Goal: Information Seeking & Learning: Understand process/instructions

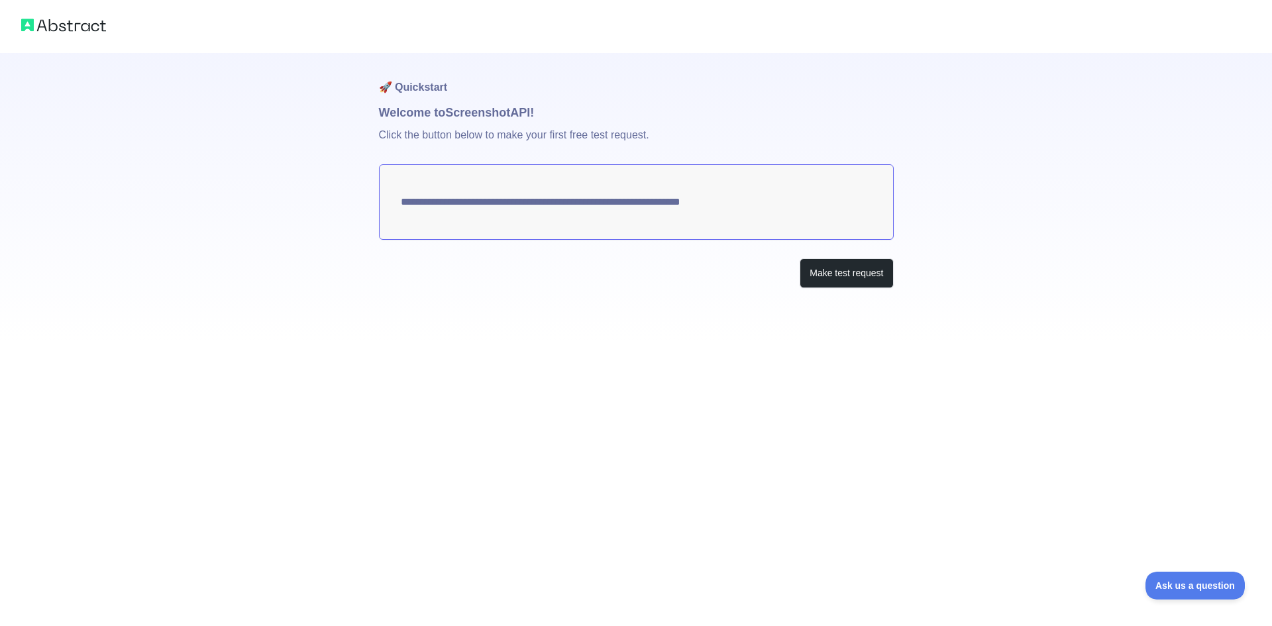
click at [622, 208] on textarea "**********" at bounding box center [636, 202] width 515 height 76
click at [462, 122] on p "Click the button below to make your first free test request." at bounding box center [636, 143] width 515 height 42
click at [450, 213] on textarea "**********" at bounding box center [636, 202] width 515 height 76
click at [852, 284] on button "Make test request" at bounding box center [846, 273] width 93 height 30
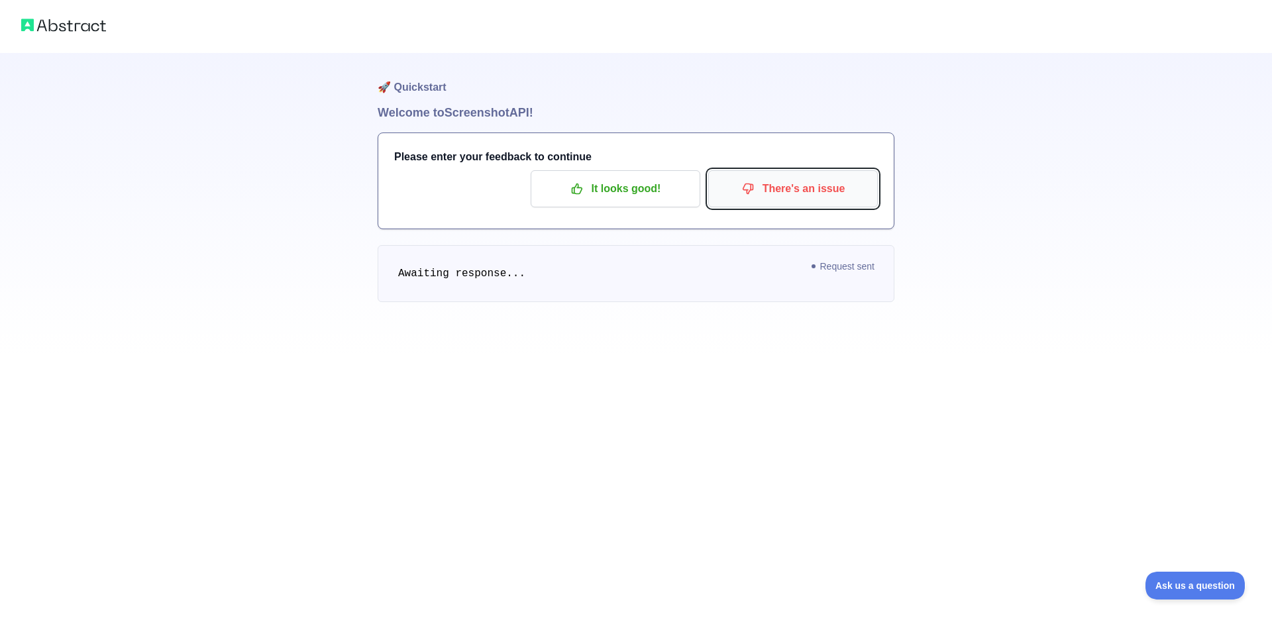
click at [788, 197] on p "There's an issue" at bounding box center [793, 189] width 150 height 23
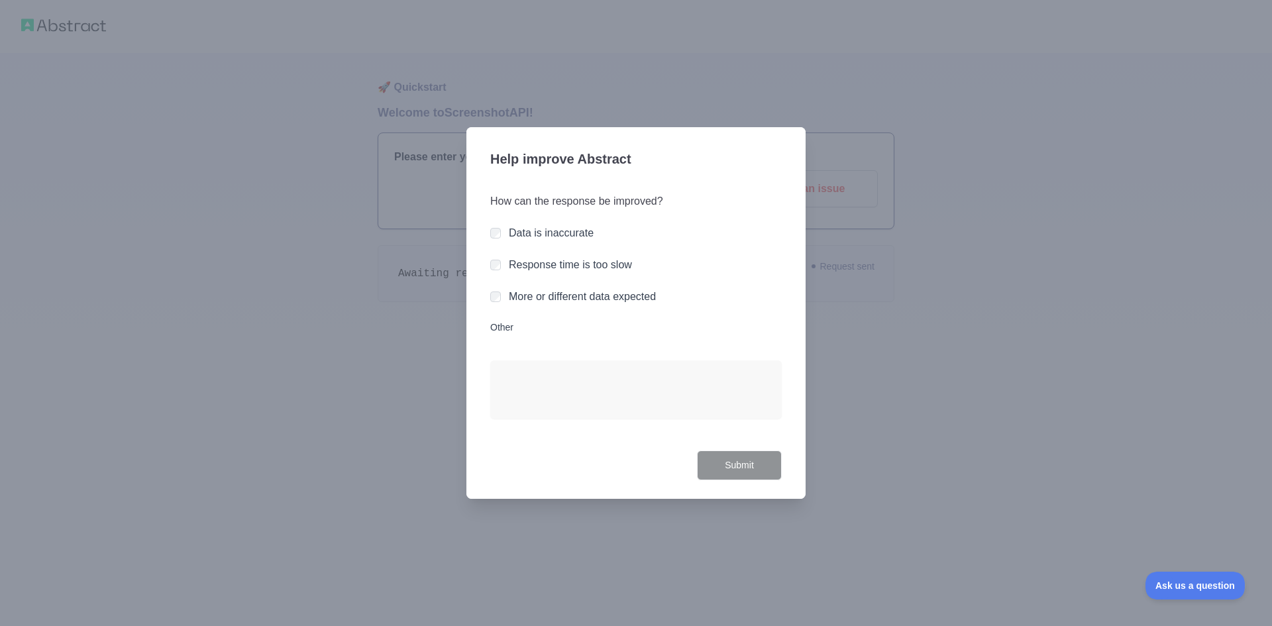
click at [522, 236] on label "Data is inaccurate" at bounding box center [551, 232] width 85 height 11
click at [554, 248] on div "How can the response be improved? Data is inaccurate Response time is too slow …" at bounding box center [635, 314] width 291 height 273
drag, startPoint x: 548, startPoint y: 270, endPoint x: 540, endPoint y: 279, distance: 12.2
click at [546, 270] on label "Response time is too slow" at bounding box center [570, 264] width 123 height 11
click at [538, 295] on label "More or different data expected" at bounding box center [582, 296] width 147 height 11
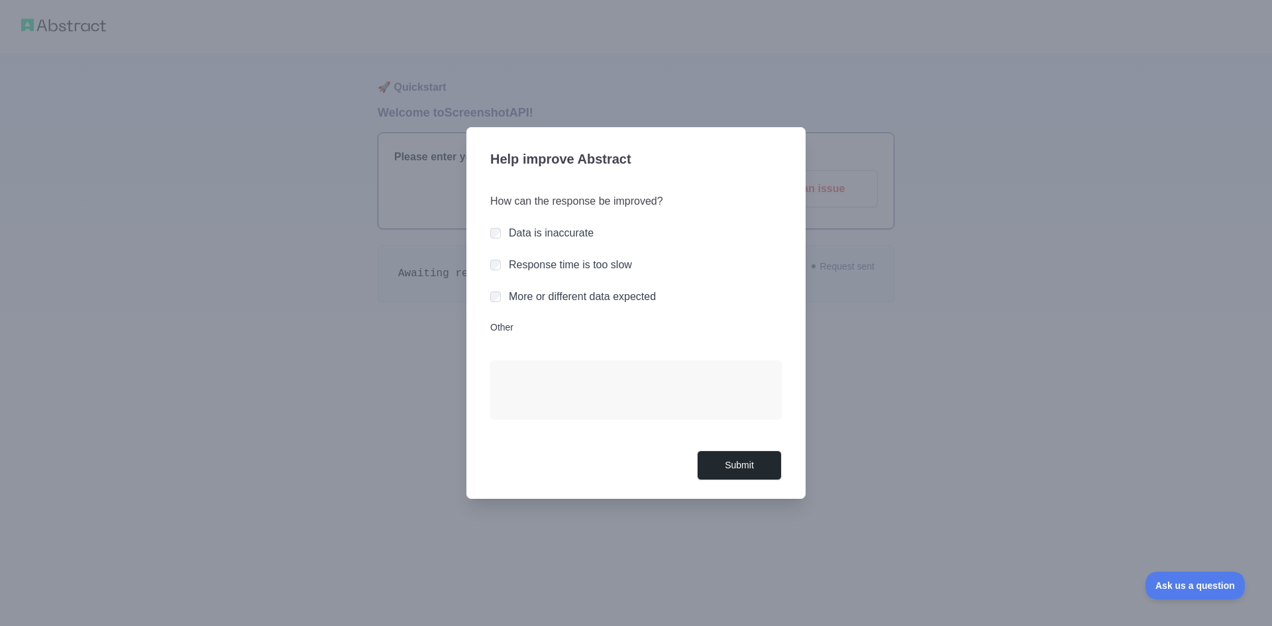
click at [584, 294] on label "More or different data expected" at bounding box center [582, 296] width 147 height 11
click at [725, 464] on button "Submit" at bounding box center [739, 465] width 85 height 30
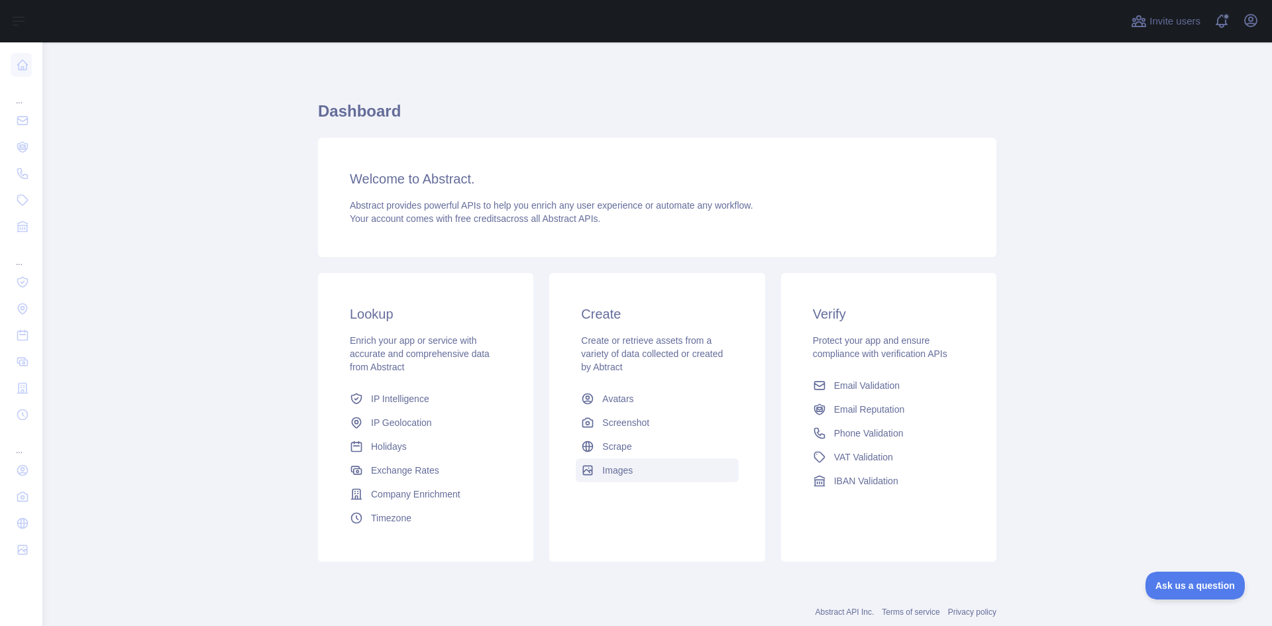
click at [643, 476] on link "Images" at bounding box center [657, 470] width 162 height 24
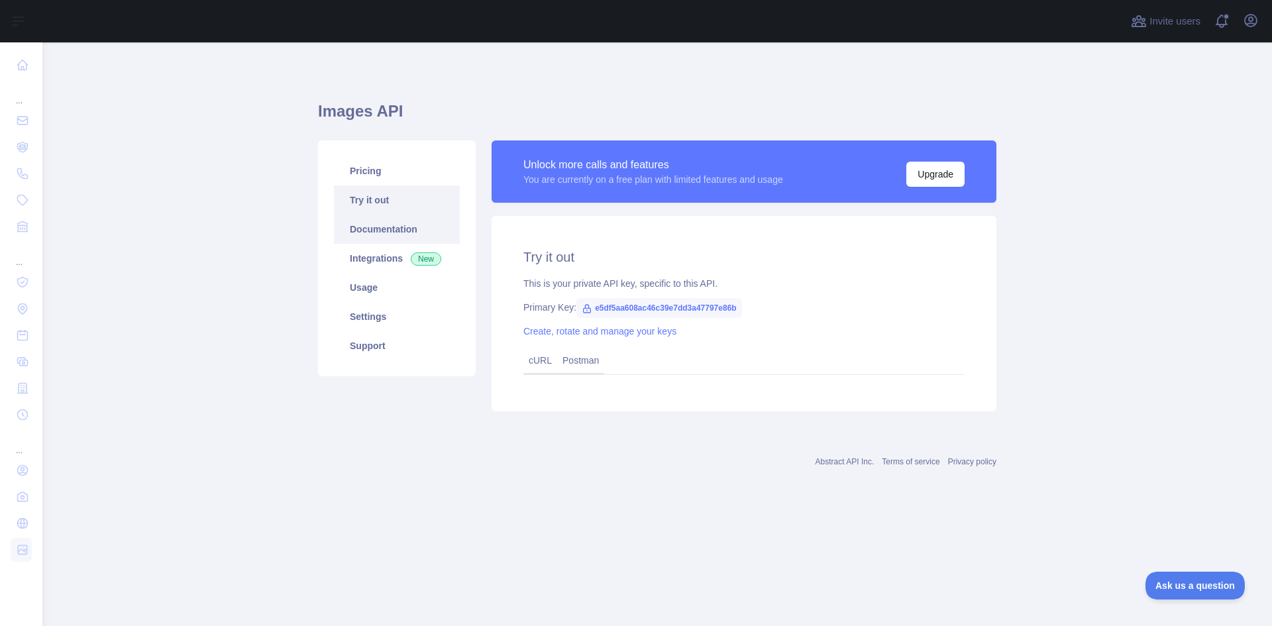
click at [417, 229] on link "Documentation" at bounding box center [397, 229] width 126 height 29
click at [535, 361] on link "cURL" at bounding box center [540, 360] width 23 height 11
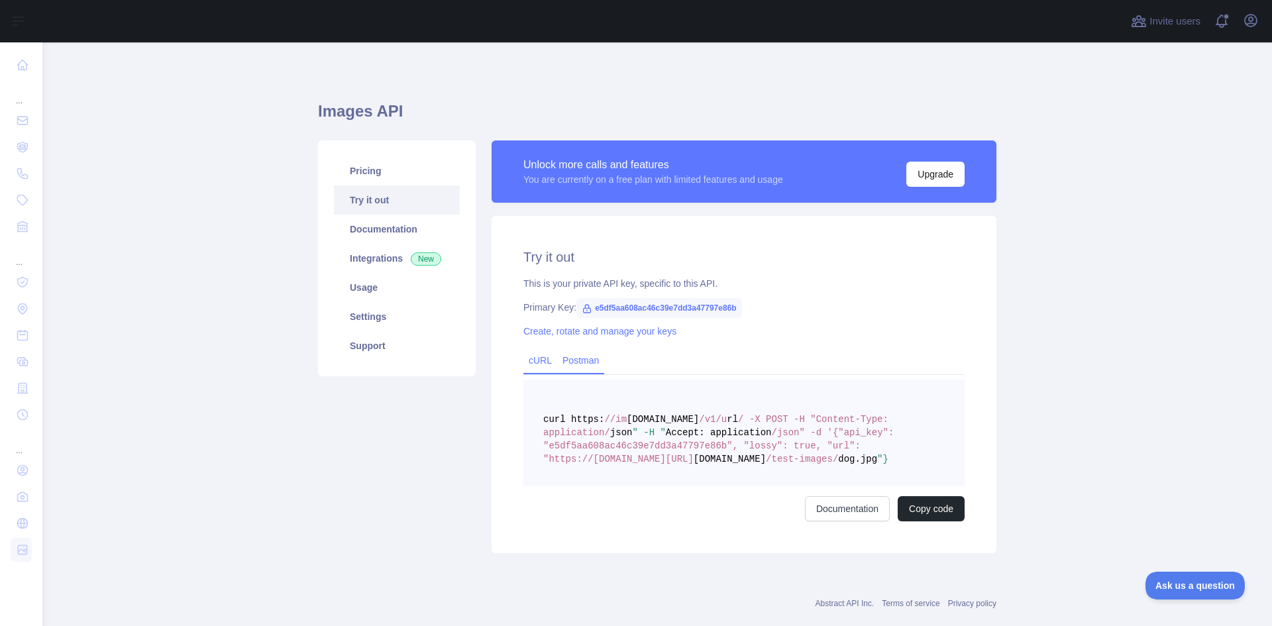
click at [590, 361] on link "Postman" at bounding box center [580, 360] width 47 height 21
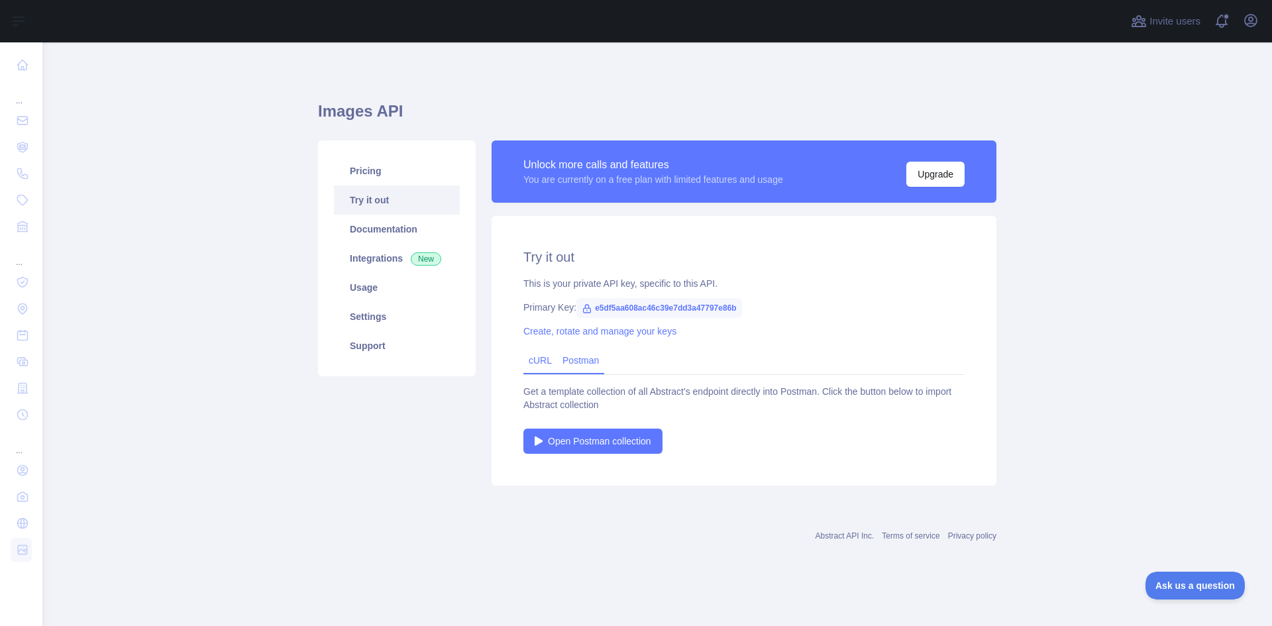
click at [527, 362] on div "cURL" at bounding box center [540, 361] width 34 height 26
click at [541, 362] on link "cURL" at bounding box center [540, 360] width 23 height 11
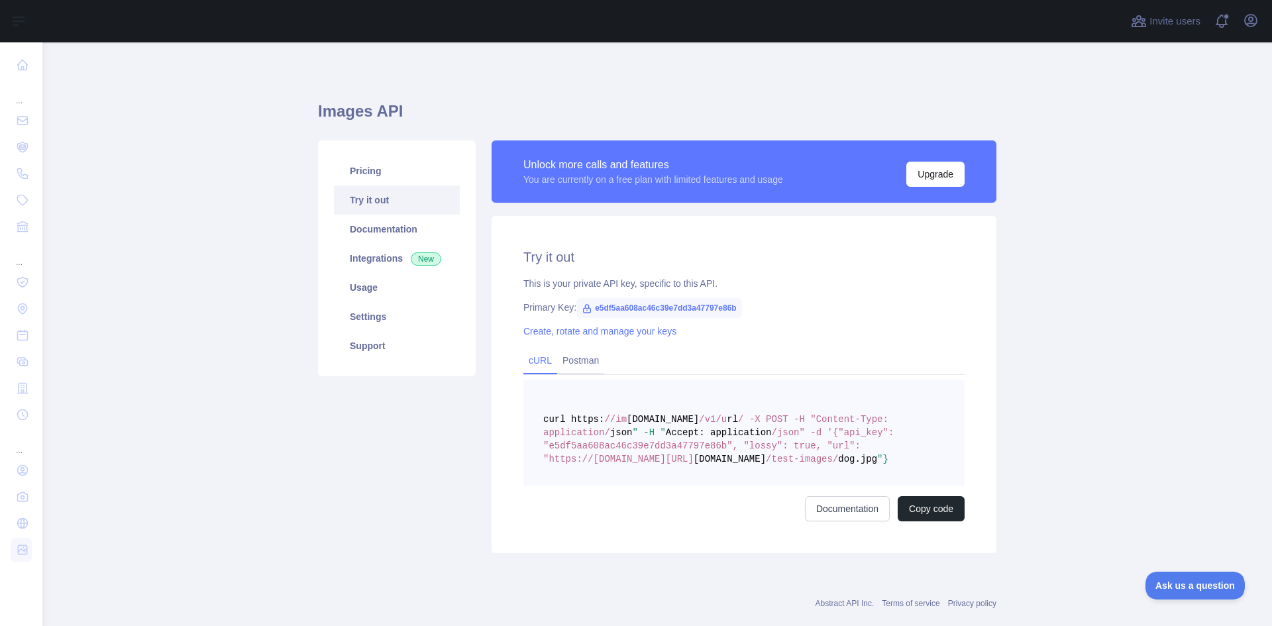
click at [715, 438] on pre "curl https: //im [DOMAIN_NAME] /v1/u rl / -X POST -H "Content-Type: application…" at bounding box center [743, 433] width 441 height 106
